Goal: Entertainment & Leisure: Consume media (video, audio)

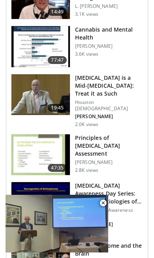
scroll to position [1625, 0]
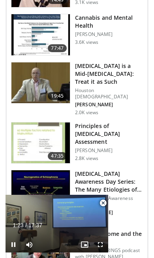
click at [59, 195] on div "10 seconds Tap to unmute" at bounding box center [57, 223] width 103 height 58
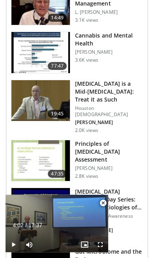
scroll to position [1610, 0]
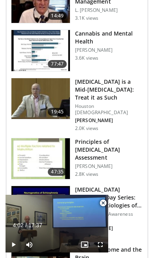
click at [117, 78] on h3 "[MEDICAL_DATA] is a Mid-[MEDICAL_DATA]: Treat it as Such" at bounding box center [109, 90] width 68 height 24
click at [112, 78] on h3 "[MEDICAL_DATA] is a Mid-[MEDICAL_DATA]: Treat it as Such" at bounding box center [109, 90] width 68 height 24
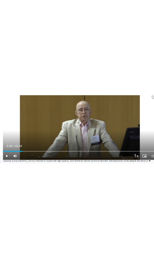
scroll to position [273, 0]
